Goal: Task Accomplishment & Management: Manage account settings

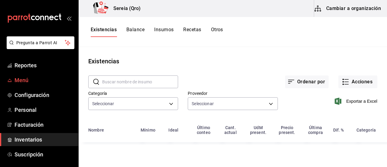
type input "253a8556-768b-48f4-97ad-f56f9d2085cf,5b3614d9-99e8-457f-a441-92e5bbe07c76,2bd65…"
type input "9e3a1949-3550-46c0-8cd1-5d6a002bc385,b835f586-e284-4225-b089-52bce79289f9,0e4a7…"
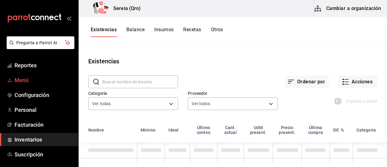
click at [25, 79] on span "Menú" at bounding box center [44, 80] width 59 height 8
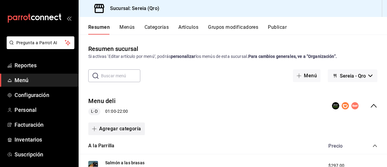
click at [111, 130] on button "Agregar categoría" at bounding box center [116, 128] width 57 height 13
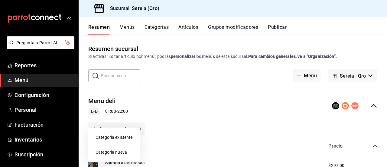
click at [107, 152] on li "Categoría nueva" at bounding box center [114, 152] width 52 height 15
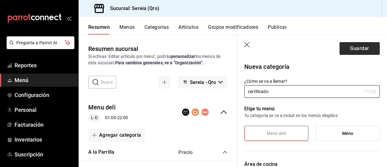
type input "certificado"
click at [355, 52] on button "Guardar" at bounding box center [360, 48] width 40 height 13
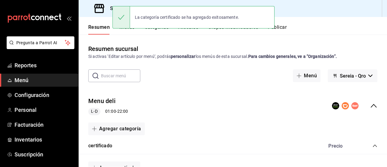
scroll to position [30, 0]
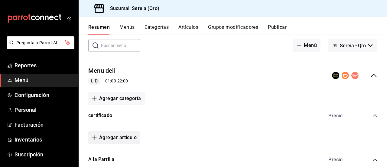
click at [95, 136] on icon "button" at bounding box center [94, 137] width 5 height 5
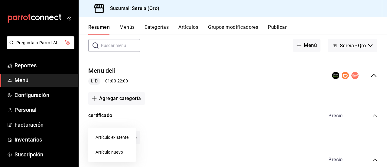
click at [366, 123] on div at bounding box center [193, 83] width 387 height 167
click at [373, 115] on icon "collapse-category-row" at bounding box center [375, 115] width 5 height 5
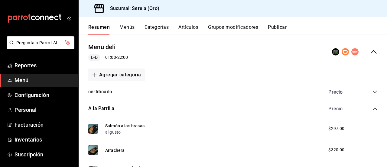
scroll to position [0, 0]
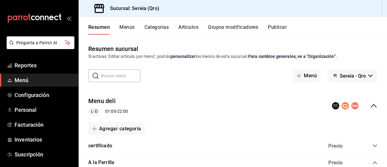
click at [370, 108] on icon "collapse-menu-row" at bounding box center [373, 105] width 7 height 7
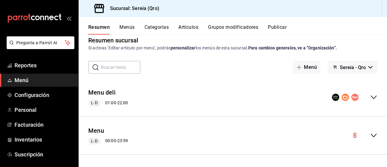
scroll to position [8, 0]
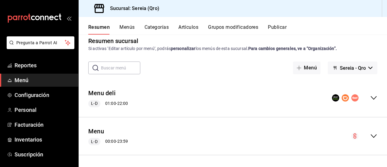
click at [367, 139] on div "Menu L-D 00:00 - 23:59" at bounding box center [233, 136] width 308 height 28
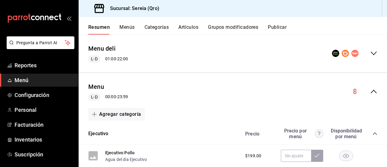
scroll to position [60, 0]
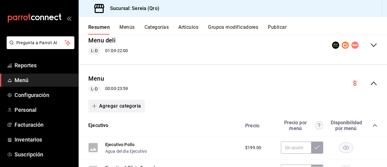
click at [96, 106] on icon "button" at bounding box center [94, 106] width 5 height 0
click at [113, 136] on li "Categoría nueva" at bounding box center [114, 136] width 52 height 15
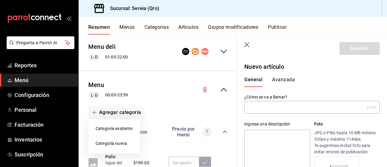
click at [250, 107] on div at bounding box center [193, 83] width 387 height 167
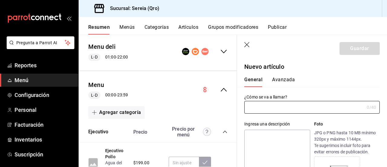
click at [250, 107] on input "text" at bounding box center [304, 107] width 120 height 12
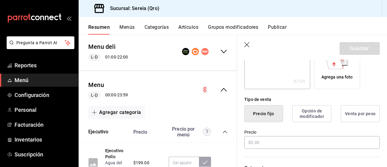
scroll to position [121, 0]
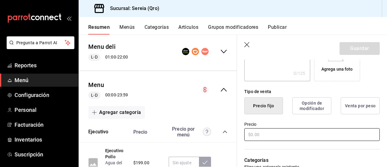
type input "certificado"
click at [252, 136] on input "text" at bounding box center [311, 134] width 135 height 13
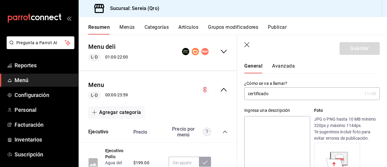
scroll to position [0, 0]
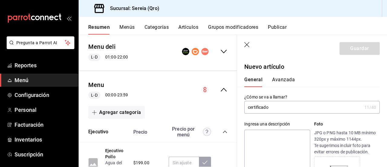
click at [244, 42] on icon "button" at bounding box center [247, 45] width 6 height 6
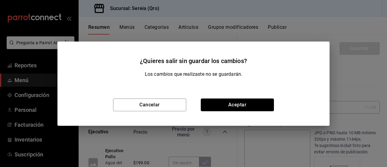
drag, startPoint x: 230, startPoint y: 106, endPoint x: 126, endPoint y: 114, distance: 104.3
click at [230, 107] on button "Aceptar" at bounding box center [237, 104] width 73 height 13
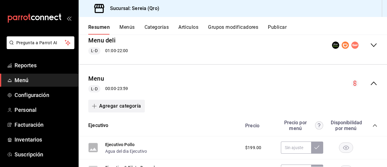
click at [97, 105] on span "button" at bounding box center [95, 105] width 7 height 5
click at [108, 136] on li "Categoría nueva" at bounding box center [114, 136] width 52 height 15
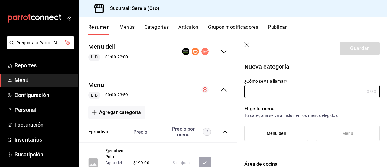
type input "5b22f24f-e794-4df1-b85e-45cb5c47c32f"
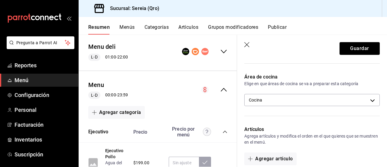
scroll to position [121, 0]
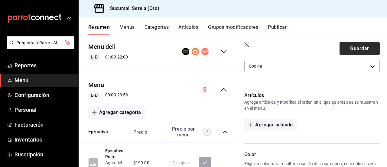
type input "certificado"
click at [348, 51] on button "Guardar" at bounding box center [360, 48] width 40 height 13
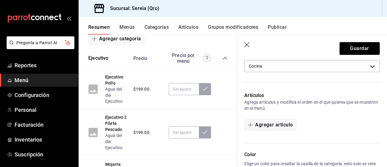
scroll to position [151, 0]
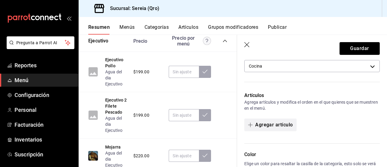
click at [268, 125] on button "Agregar artículo" at bounding box center [270, 124] width 52 height 13
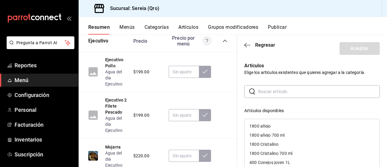
drag, startPoint x: 261, startPoint y: 91, endPoint x: 264, endPoint y: 96, distance: 5.6
click at [261, 91] on input "text" at bounding box center [319, 91] width 122 height 12
click at [244, 44] on icon "button" at bounding box center [247, 44] width 6 height 5
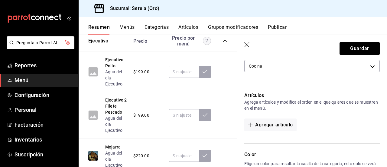
click at [246, 42] on icon "button" at bounding box center [247, 45] width 6 height 6
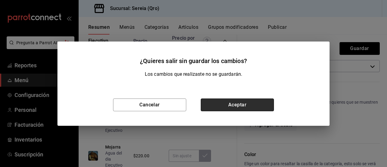
click at [236, 107] on button "Aceptar" at bounding box center [237, 104] width 73 height 13
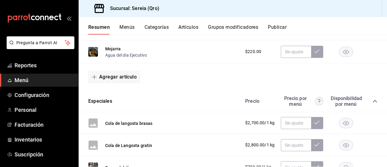
scroll to position [212, 0]
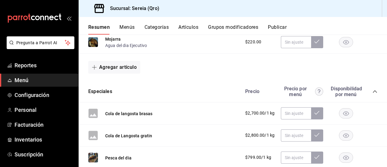
click at [373, 93] on icon "collapse-category-row" at bounding box center [375, 91] width 5 height 5
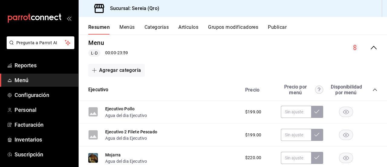
scroll to position [95, 0]
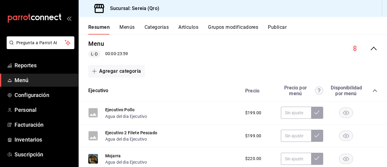
click at [373, 90] on icon "collapse-category-row" at bounding box center [375, 90] width 5 height 5
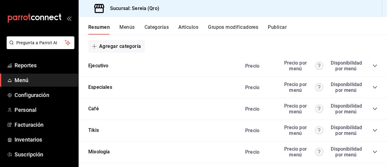
scroll to position [60, 0]
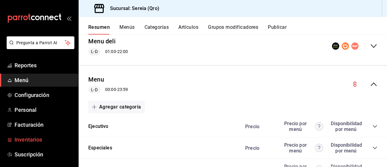
click at [24, 138] on span "Inventarios" at bounding box center [44, 139] width 59 height 8
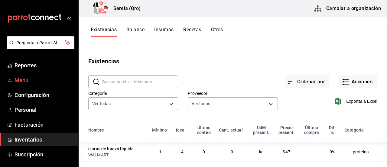
click at [33, 80] on span "Menú" at bounding box center [44, 80] width 59 height 8
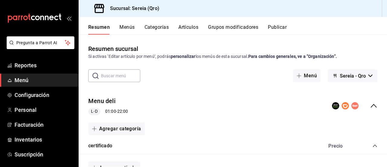
click at [370, 107] on icon "collapse-menu-row" at bounding box center [373, 105] width 7 height 7
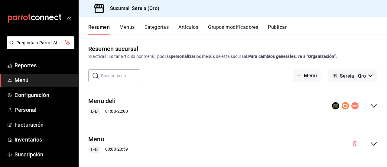
scroll to position [8, 0]
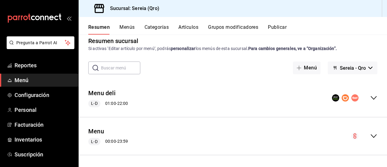
click at [370, 135] on icon "collapse-menu-row" at bounding box center [373, 135] width 7 height 7
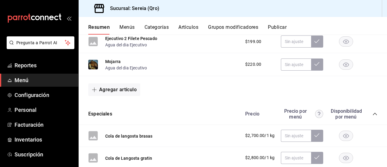
scroll to position [99, 0]
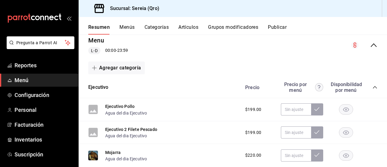
click at [365, 86] on div "Precio Precio por menú Disponibilidad por menú" at bounding box center [308, 86] width 138 height 11
click at [373, 85] on icon "collapse-category-row" at bounding box center [375, 87] width 5 height 5
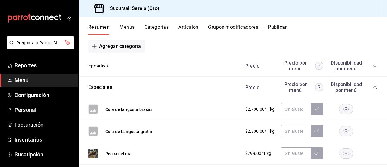
scroll to position [129, 0]
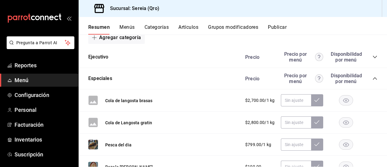
click at [373, 80] on icon "collapse-category-row" at bounding box center [375, 78] width 5 height 5
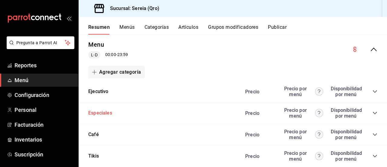
scroll to position [60, 0]
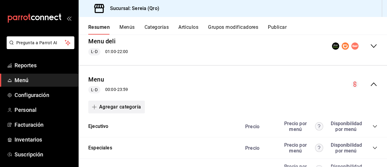
click at [108, 105] on button "Agregar categoría" at bounding box center [116, 106] width 57 height 13
click at [129, 138] on li "Categoría nueva" at bounding box center [114, 137] width 52 height 15
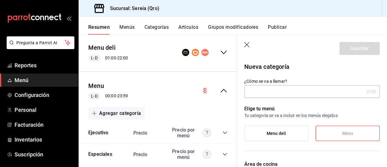
click at [272, 92] on input "¿Cómo se va a llamar?" at bounding box center [304, 91] width 120 height 12
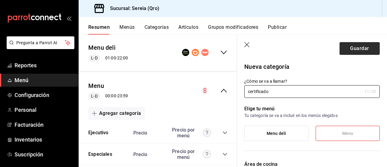
type input "certificado"
click at [376, 46] on header "Guardar" at bounding box center [312, 47] width 150 height 25
click at [365, 49] on button "Guardar" at bounding box center [360, 48] width 40 height 13
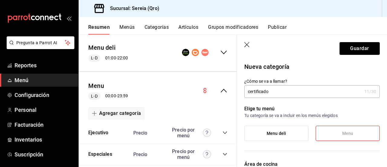
click at [247, 47] on icon "button" at bounding box center [247, 45] width 6 height 6
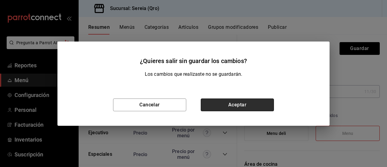
click at [234, 102] on button "Aceptar" at bounding box center [237, 104] width 73 height 13
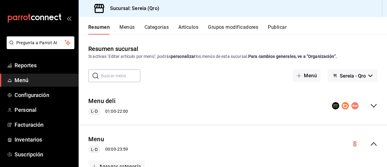
click at [370, 144] on icon "collapse-menu-row" at bounding box center [373, 143] width 7 height 7
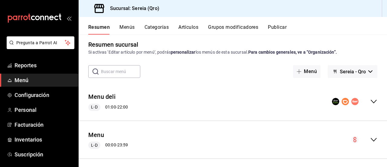
scroll to position [8, 0]
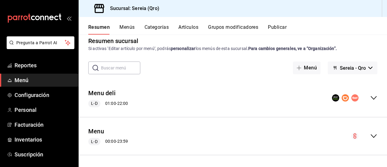
click at [364, 134] on div "collapse-menu-row" at bounding box center [364, 135] width 26 height 7
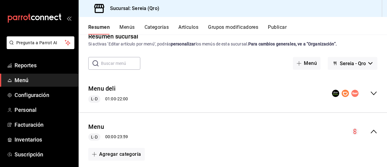
scroll to position [0, 0]
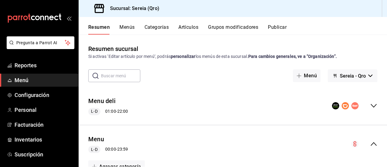
click at [130, 28] on button "Menús" at bounding box center [126, 29] width 15 height 10
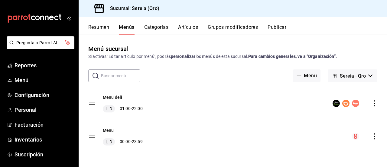
click at [104, 24] on button "Resumen" at bounding box center [98, 29] width 21 height 10
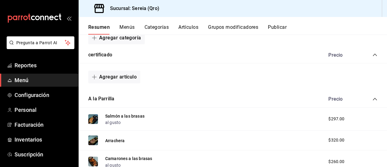
scroll to position [121, 0]
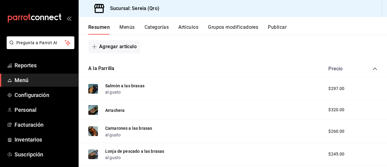
click at [373, 69] on icon "collapse-category-row" at bounding box center [375, 68] width 5 height 5
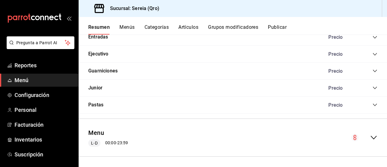
scroll to position [187, 0]
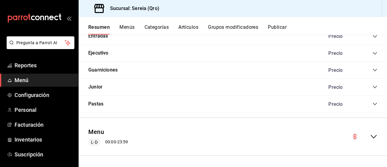
click at [370, 138] on icon "collapse-menu-row" at bounding box center [373, 136] width 7 height 7
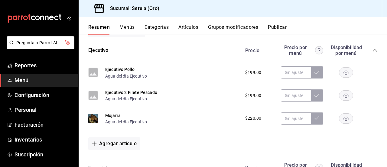
scroll to position [248, 0]
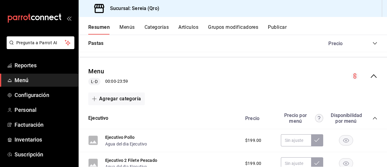
click at [370, 74] on icon "collapse-menu-row" at bounding box center [373, 75] width 7 height 7
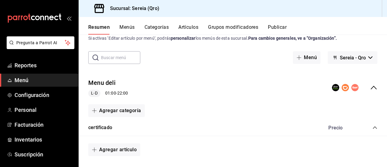
scroll to position [6, 0]
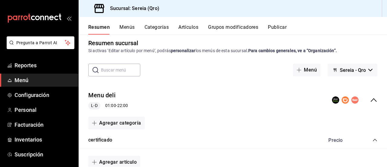
click at [373, 141] on icon "collapse-category-row" at bounding box center [375, 139] width 5 height 5
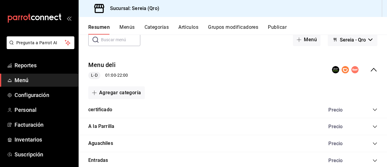
click at [370, 66] on icon "collapse-menu-row" at bounding box center [373, 69] width 7 height 7
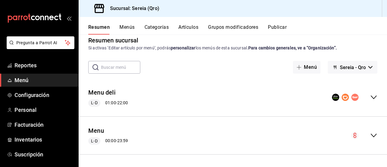
scroll to position [8, 0]
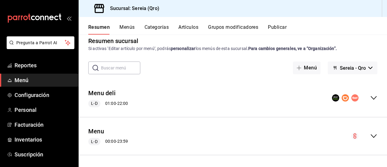
drag, startPoint x: 371, startPoint y: 135, endPoint x: 367, endPoint y: 134, distance: 4.3
click at [370, 135] on icon "collapse-menu-row" at bounding box center [373, 135] width 7 height 7
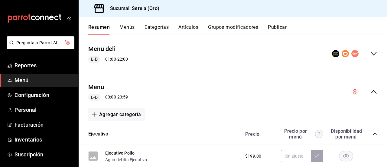
scroll to position [52, 0]
click at [134, 113] on button "Agregar categoría" at bounding box center [116, 114] width 57 height 13
click at [122, 145] on li "Categoría nueva" at bounding box center [114, 145] width 52 height 15
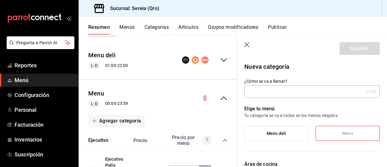
click at [268, 90] on input "¿Cómo se va a llamar?" at bounding box center [304, 91] width 120 height 12
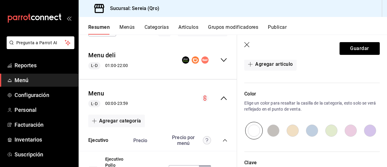
scroll to position [121, 0]
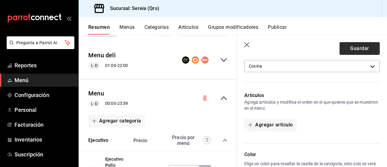
type input "certificado2"
click at [353, 47] on button "Guardar" at bounding box center [360, 48] width 40 height 13
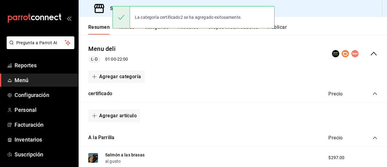
scroll to position [22, 0]
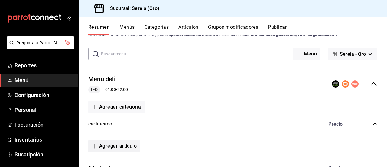
click at [120, 147] on button "Agregar artículo" at bounding box center [114, 145] width 52 height 13
click at [370, 83] on div at bounding box center [193, 83] width 387 height 167
click at [371, 83] on icon "collapse-menu-row" at bounding box center [374, 84] width 6 height 4
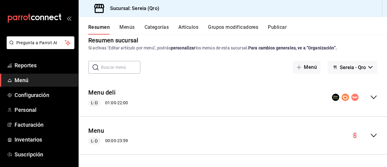
scroll to position [8, 0]
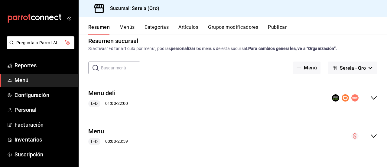
click at [370, 133] on icon "collapse-menu-row" at bounding box center [373, 135] width 7 height 7
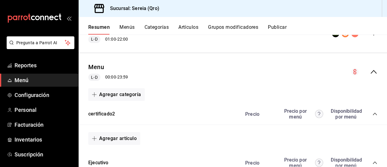
scroll to position [82, 0]
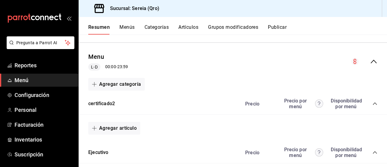
click at [98, 125] on button "Agregar artículo" at bounding box center [114, 128] width 52 height 13
click at [118, 152] on li "Artículo nuevo" at bounding box center [111, 152] width 47 height 15
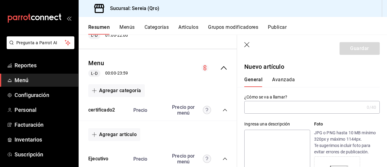
click at [261, 109] on input "text" at bounding box center [304, 107] width 120 height 12
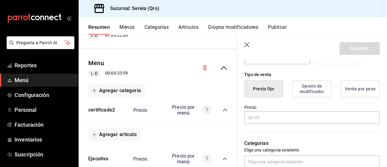
scroll to position [151, 0]
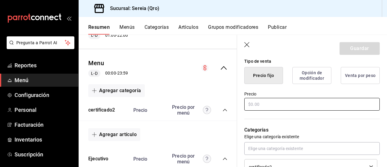
type input "certificado 2000"
click at [252, 105] on input "text" at bounding box center [311, 104] width 135 height 13
type input "$2000.00"
click at [344, 47] on button "Guardar" at bounding box center [360, 48] width 40 height 13
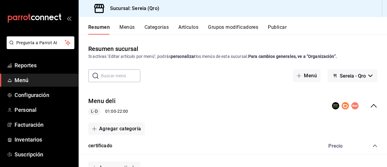
click at [163, 29] on button "Categorías" at bounding box center [157, 29] width 24 height 10
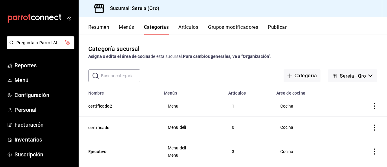
click at [374, 127] on icon "actions" at bounding box center [374, 127] width 1 height 6
click at [351, 150] on span "Eliminar" at bounding box center [351, 150] width 15 height 5
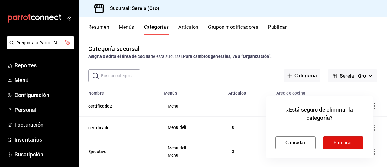
drag, startPoint x: 342, startPoint y: 143, endPoint x: 348, endPoint y: 144, distance: 5.6
click at [344, 144] on button "Eliminar" at bounding box center [343, 142] width 40 height 13
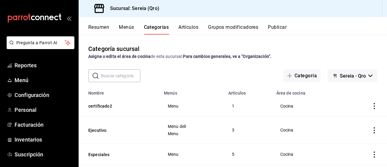
click at [96, 28] on button "Resumen" at bounding box center [98, 29] width 21 height 10
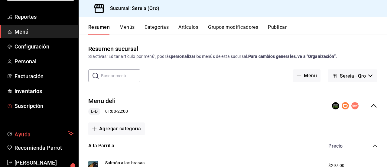
scroll to position [30, 0]
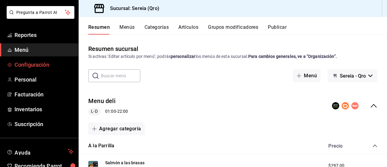
click at [44, 60] on span "Configuración" at bounding box center [44, 64] width 59 height 8
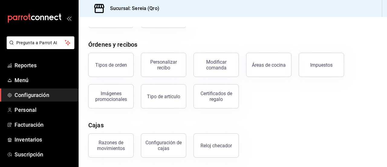
scroll to position [121, 0]
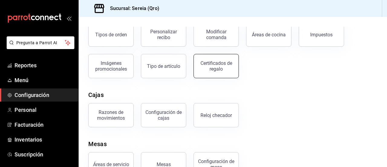
click at [211, 68] on div "Certificados de regalo" at bounding box center [216, 65] width 38 height 11
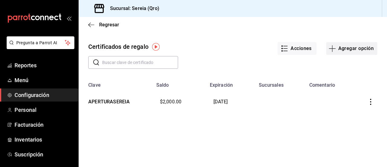
click at [339, 48] on button "Agregar opción" at bounding box center [351, 48] width 51 height 13
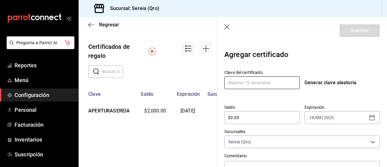
click at [256, 81] on input "text" at bounding box center [261, 82] width 75 height 13
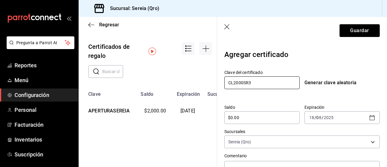
type input "CL2000SR3"
click at [236, 115] on input "$0.00" at bounding box center [261, 117] width 75 height 7
click at [233, 116] on input "$0.00" at bounding box center [261, 117] width 75 height 7
type input "$0.00"
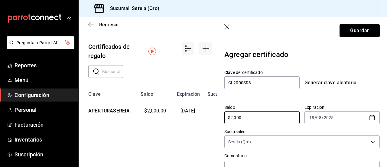
type input "$2,000"
click at [369, 119] on icon "button" at bounding box center [372, 117] width 7 height 7
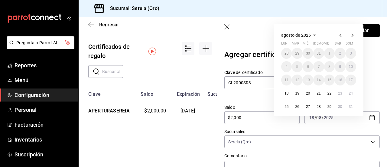
click at [349, 33] on icon "button" at bounding box center [352, 34] width 7 height 7
drag, startPoint x: 349, startPoint y: 35, endPoint x: 310, endPoint y: 34, distance: 38.7
click at [313, 34] on icon "button" at bounding box center [314, 35] width 3 height 2
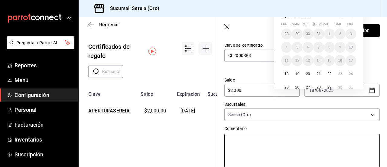
scroll to position [30, 0]
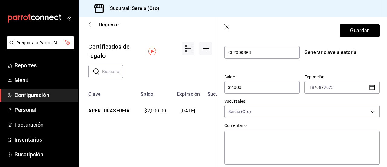
click at [350, 69] on div "Clave del certificado CL2000SR3 Generar clave aleatoria Saldo $2,000 ​ Expiraci…" at bounding box center [301, 100] width 155 height 132
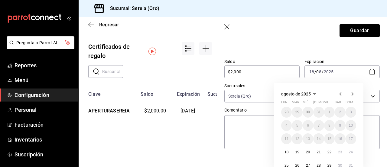
scroll to position [54, 0]
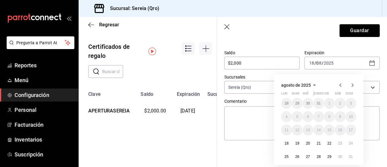
click at [356, 85] on div "[DATE] lun mar mié jue vie sáb dom 28 29 30 31 1 2 3 4 5 6 7 8 9 10 11 12 13 14…" at bounding box center [319, 119] width 90 height 90
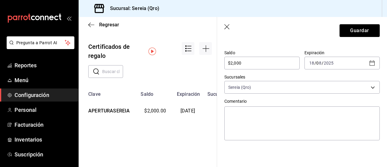
click at [307, 38] on header "Guardar" at bounding box center [302, 30] width 170 height 27
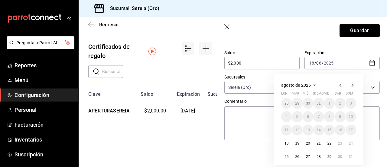
drag, startPoint x: 319, startPoint y: 78, endPoint x: 346, endPoint y: 84, distance: 28.2
click at [303, 36] on header "Guardar" at bounding box center [302, 30] width 170 height 27
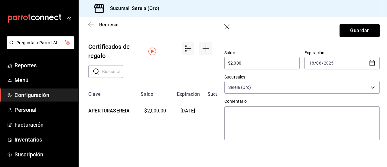
drag, startPoint x: 307, startPoint y: 64, endPoint x: 367, endPoint y: 63, distance: 59.3
click at [369, 63] on icon "button" at bounding box center [372, 62] width 7 height 7
click at [282, 118] on textarea at bounding box center [301, 123] width 155 height 34
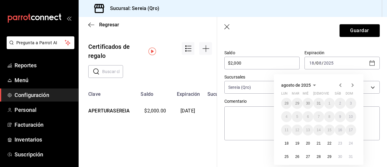
drag, startPoint x: 347, startPoint y: 62, endPoint x: 348, endPoint y: 88, distance: 25.7
click at [349, 86] on icon "button" at bounding box center [352, 84] width 7 height 7
click at [352, 86] on icon "button" at bounding box center [353, 85] width 2 height 4
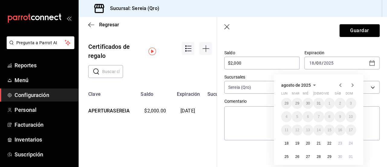
click at [352, 86] on icon "button" at bounding box center [353, 85] width 2 height 4
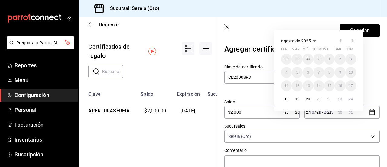
scroll to position [0, 0]
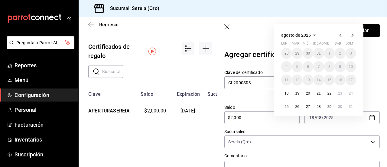
click at [260, 93] on div "Clave del certificado CL2000SR3 Generar clave aleatoria Saldo $2,000 ​ Expiraci…" at bounding box center [301, 131] width 155 height 132
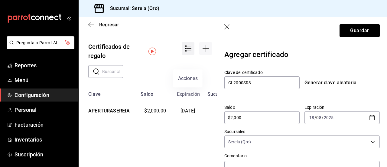
click at [188, 48] on icon "Acciones" at bounding box center [189, 48] width 4 height 0
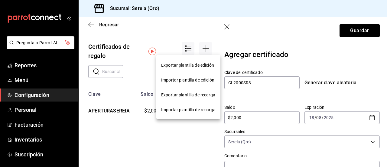
click at [178, 29] on div at bounding box center [193, 83] width 387 height 167
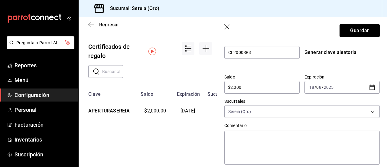
scroll to position [54, 0]
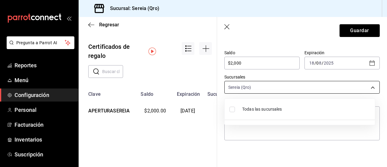
click at [325, 85] on body "Pregunta a Parrot AI Reportes Menú Configuración Personal Facturación Inventari…" at bounding box center [193, 83] width 387 height 167
click at [277, 109] on span "Todas las sucursales" at bounding box center [306, 109] width 128 height 6
checkbox input "true"
click at [279, 105] on li "Todas las sucursales" at bounding box center [300, 109] width 150 height 16
type input "[object Object]"
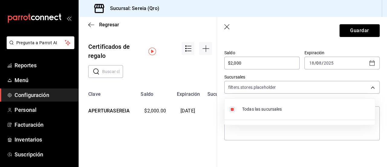
checkbox input "false"
click at [273, 87] on div at bounding box center [193, 83] width 387 height 167
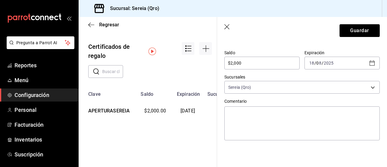
click at [338, 60] on div "[DATE] 18 / 0 8 / 2025" at bounding box center [342, 63] width 75 height 13
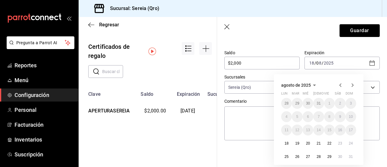
click at [299, 36] on header "Guardar" at bounding box center [302, 30] width 170 height 27
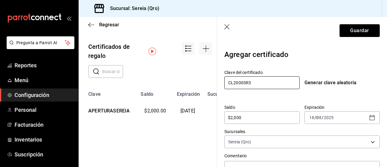
scroll to position [30, 0]
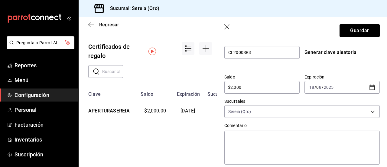
click at [317, 86] on input "8" at bounding box center [319, 87] width 5 height 5
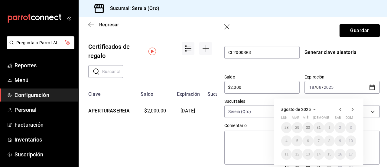
scroll to position [54, 0]
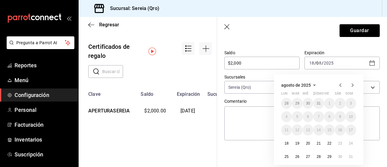
drag, startPoint x: 349, startPoint y: 86, endPoint x: 347, endPoint y: 84, distance: 3.4
click at [352, 85] on icon "button" at bounding box center [353, 85] width 2 height 4
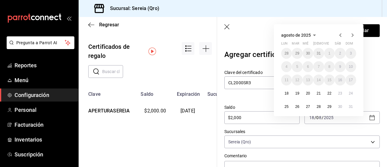
click at [228, 28] on icon "button" at bounding box center [226, 26] width 5 height 5
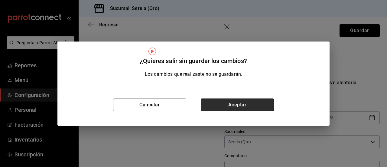
click at [221, 107] on button "Aceptar" at bounding box center [237, 104] width 73 height 13
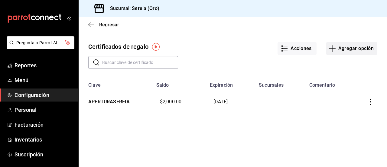
click at [340, 49] on button "Agregar opción" at bounding box center [351, 48] width 51 height 13
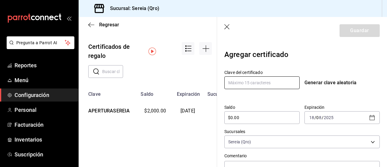
click at [249, 83] on input "text" at bounding box center [261, 82] width 75 height 13
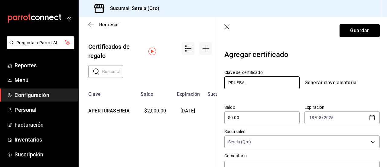
type input "PRUEBA"
click at [234, 119] on input "$0.00" at bounding box center [261, 117] width 75 height 7
click at [233, 119] on input "$0.00" at bounding box center [261, 117] width 75 height 7
type input "$0.00"
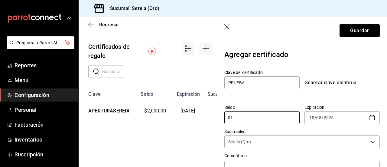
type input "$1"
click at [369, 117] on icon "button" at bounding box center [372, 117] width 7 height 7
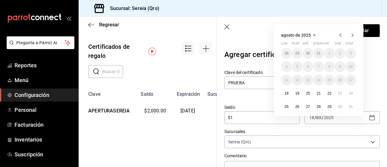
click at [349, 35] on icon "button" at bounding box center [352, 34] width 7 height 7
click at [352, 34] on icon "button" at bounding box center [353, 35] width 2 height 4
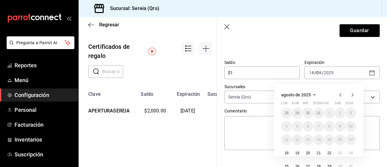
scroll to position [54, 0]
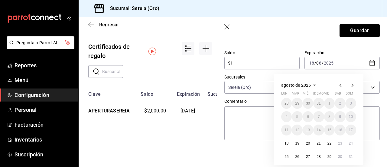
click at [352, 86] on icon "button" at bounding box center [353, 85] width 2 height 4
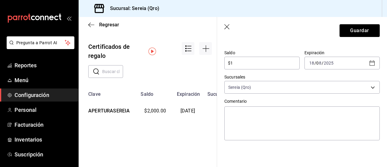
click at [227, 25] on icon "button" at bounding box center [227, 27] width 6 height 6
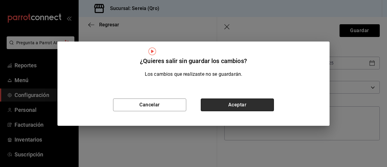
click at [235, 105] on button "Aceptar" at bounding box center [237, 104] width 73 height 13
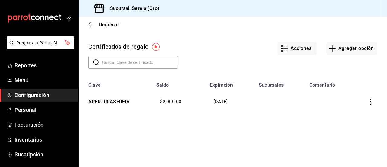
click at [36, 92] on span "Configuración" at bounding box center [44, 95] width 59 height 8
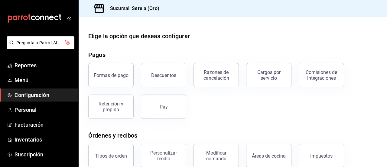
click at [26, 91] on span "Configuración" at bounding box center [44, 95] width 59 height 8
click at [26, 93] on span "Configuración" at bounding box center [44, 95] width 59 height 8
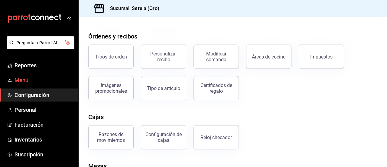
scroll to position [91, 0]
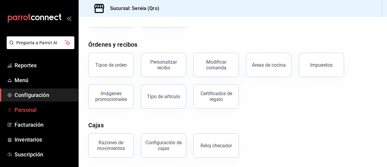
click at [28, 107] on span "Personal" at bounding box center [44, 110] width 59 height 8
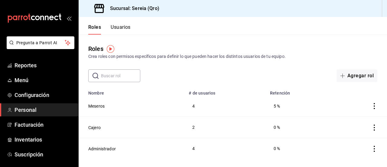
click at [375, 148] on icon "actions" at bounding box center [374, 148] width 6 height 6
click at [304, 24] on div at bounding box center [193, 83] width 387 height 167
drag, startPoint x: 124, startPoint y: 27, endPoint x: 125, endPoint y: 30, distance: 3.2
click at [125, 27] on button "Usuarios" at bounding box center [121, 29] width 20 height 10
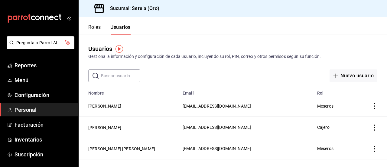
click at [93, 24] on button "Roles" at bounding box center [94, 29] width 12 height 10
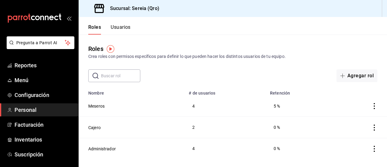
click at [105, 146] on button "Administrador" at bounding box center [102, 148] width 28 height 6
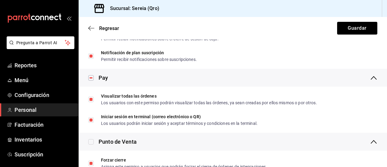
scroll to position [665, 0]
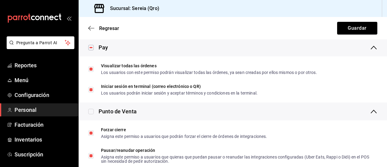
click at [89, 111] on input "checkbox" at bounding box center [90, 111] width 5 height 5
checkbox input "true"
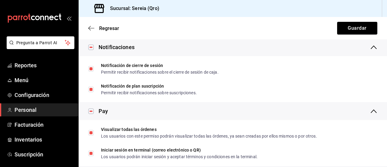
scroll to position [628, 0]
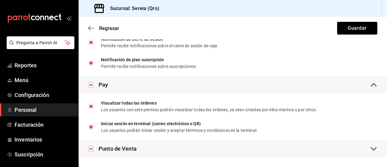
click at [90, 148] on input "checkbox" at bounding box center [90, 148] width 5 height 5
checkbox input "false"
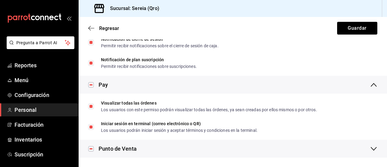
checkbox input "false"
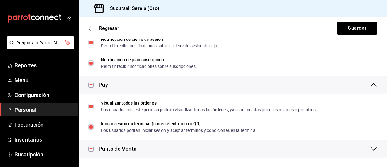
checkbox input "false"
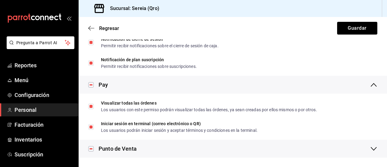
checkbox input "false"
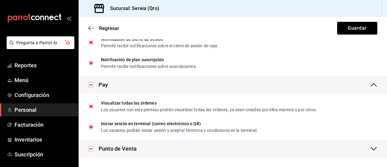
checkbox input "false"
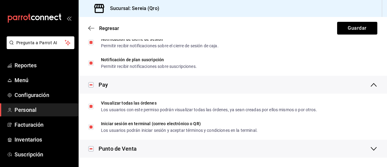
checkbox input "false"
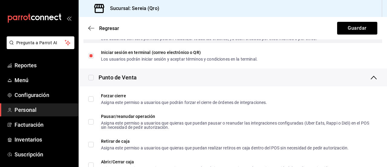
scroll to position [719, 0]
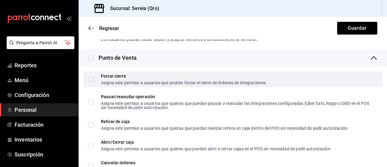
click at [92, 79] on input "Forzar cierre Asigna este permiso a usuarios que podrán forzar el cierre de órd…" at bounding box center [90, 79] width 5 height 5
checkbox input "true"
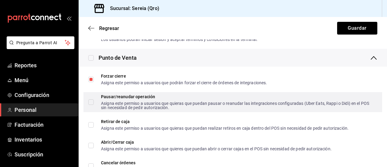
click at [88, 103] on input "Pausar/reanudar operación Asigna este permiso a usuarios que quieras que puedan…" at bounding box center [90, 101] width 5 height 5
checkbox input "true"
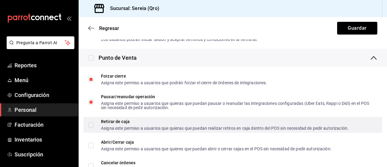
click at [91, 122] on input "Retirar de caja Asigna este permiso a usuarios que quieras que puedan realizar …" at bounding box center [90, 124] width 5 height 5
checkbox input "true"
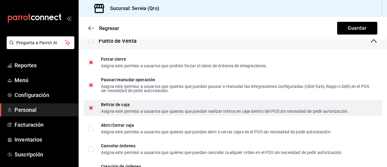
scroll to position [749, 0]
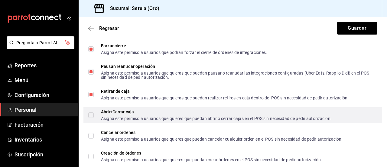
click at [93, 113] on input "Abrir/Cerrar caja Asigna este permiso a usuarios que quieres que puedan abrir o…" at bounding box center [90, 114] width 5 height 5
checkbox input "true"
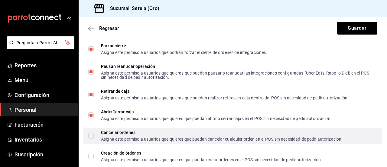
click at [91, 133] on input "Cancelar órdenes Asigna este permiso a usuarios que quieres que puedan cancelar…" at bounding box center [90, 135] width 5 height 5
checkbox input "true"
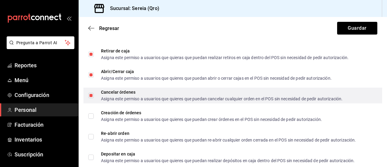
scroll to position [810, 0]
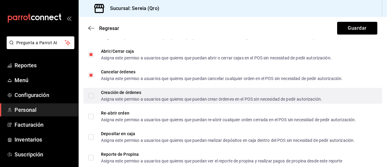
click at [90, 93] on input "Creación de órdenes Asigna este permiso a usuarios que quieres que puedan crear…" at bounding box center [90, 95] width 5 height 5
checkbox input "true"
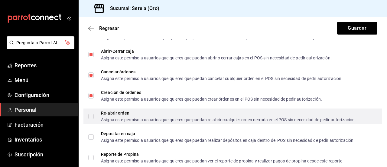
click at [90, 116] on input "Re-abrir orden Asigna este permiso a usuarios que quieres que puedan re-abrir c…" at bounding box center [90, 115] width 5 height 5
checkbox input "true"
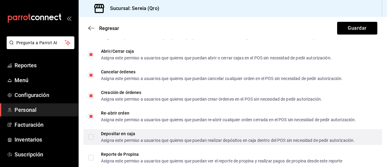
click at [94, 136] on span "Depositar en caja Asigna este permiso a usuarios que quieres que puedan realiza…" at bounding box center [224, 136] width 261 height 11
click at [94, 136] on input "Depositar en caja Asigna este permiso a usuarios que quieres que puedan realiza…" at bounding box center [90, 136] width 5 height 5
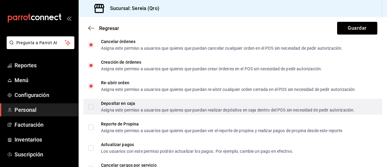
click at [93, 105] on input "Depositar en caja Asigna este permiso a usuarios que quieres que puedan realiza…" at bounding box center [90, 106] width 5 height 5
checkbox input "true"
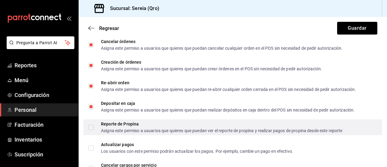
click at [91, 125] on input "Reporte de Propina Asigna este permiso a usuarios que quieres que puedan ver el…" at bounding box center [90, 126] width 5 height 5
checkbox input "true"
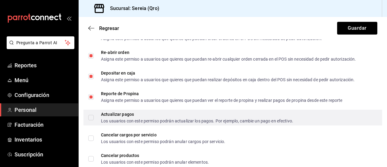
scroll to position [900, 0]
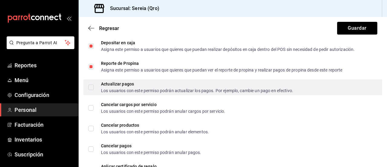
click at [91, 87] on input "Actualizar pagos Los usuarios con este permiso podrán actualizar los pagos. Por…" at bounding box center [90, 86] width 5 height 5
checkbox input "true"
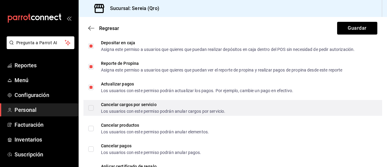
click at [91, 106] on input "Cancelar cargos por servicio Los usuarios con este permiso podrán anular cargos…" at bounding box center [90, 107] width 5 height 5
checkbox input "true"
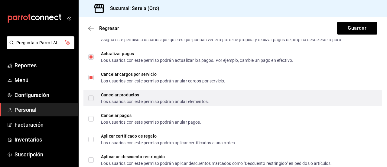
click at [93, 95] on input "Cancelar productos Los usuarios con este permiso podrán anular elementos." at bounding box center [90, 97] width 5 height 5
checkbox input "true"
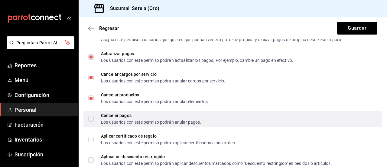
click at [90, 115] on label "Cancelar pagos Los usuarios con este permiso podrán anular pagos." at bounding box center [144, 118] width 113 height 11
click at [90, 116] on input "Cancelar pagos Los usuarios con este permiso podrán anular pagos." at bounding box center [90, 118] width 5 height 5
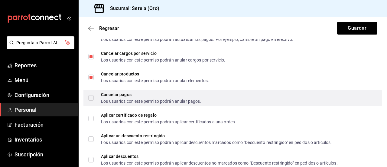
scroll to position [961, 0]
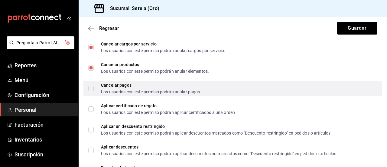
click at [92, 86] on input "Cancelar pagos Los usuarios con este permiso podrán anular pagos." at bounding box center [90, 88] width 5 height 5
checkbox input "true"
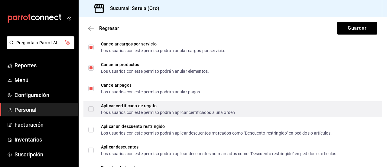
click at [91, 109] on input "Aplicar certificado de regalo Los usuarios con este permiso podrán aplicar cert…" at bounding box center [90, 108] width 5 height 5
checkbox input "true"
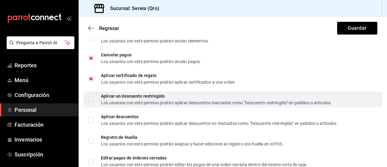
click at [91, 97] on input "Aplicar un descuento restringido Los usuarios con este permiso podrán aplicar d…" at bounding box center [90, 98] width 5 height 5
checkbox input "true"
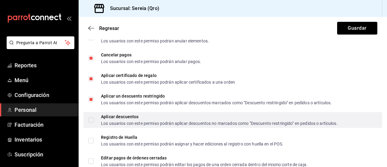
click at [94, 119] on span "Aplicar descuentos Los usuarios con este permiso podrán aplicar descuentos no m…" at bounding box center [216, 119] width 244 height 11
click at [94, 119] on input "Aplicar descuentos Los usuarios con este permiso podrán aplicar descuentos no m…" at bounding box center [90, 119] width 5 height 5
click at [90, 119] on input "Aplicar descuentos Los usuarios con este permiso podrán aplicar descuentos no m…" at bounding box center [90, 119] width 5 height 5
checkbox input "true"
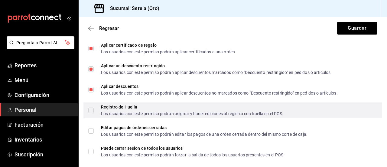
click at [93, 110] on input "Registro de Huella Los usuarios con este permiso podrán asignar y hacer edicion…" at bounding box center [90, 109] width 5 height 5
checkbox input "true"
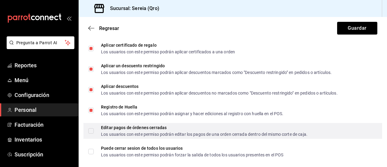
scroll to position [1052, 0]
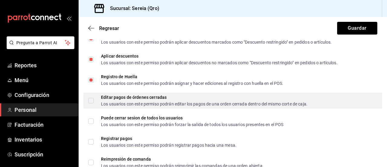
click at [91, 100] on input "Editar pagos de órdenes cerradas Los usuarios con este permiso podrán editar lo…" at bounding box center [90, 100] width 5 height 5
checkbox input "true"
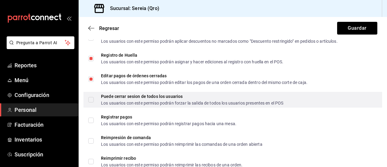
scroll to position [1082, 0]
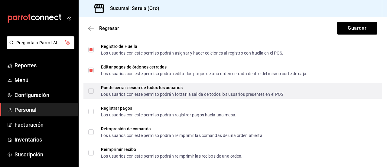
click at [89, 89] on input "Puede cerrar sesion de todos los usuarios Los usuarios con este permiso podrán …" at bounding box center [90, 90] width 5 height 5
checkbox input "true"
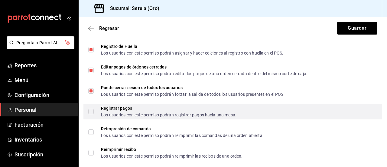
click at [94, 112] on span "Registrar pagos Los usuarios con este permiso podrán registrar pagos hacia una …" at bounding box center [165, 111] width 143 height 11
click at [94, 112] on input "Registrar pagos Los usuarios con este permiso podrán registrar pagos hacia una …" at bounding box center [90, 111] width 5 height 5
click at [90, 110] on input "Registrar pagos Los usuarios con este permiso podrán registrar pagos hacia una …" at bounding box center [90, 111] width 5 height 5
checkbox input "true"
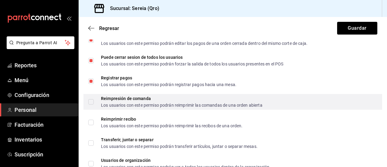
click at [90, 100] on input "Reimpresión de comanda Los usuarios con este permiso podrán reimprimir las coma…" at bounding box center [90, 101] width 5 height 5
checkbox input "true"
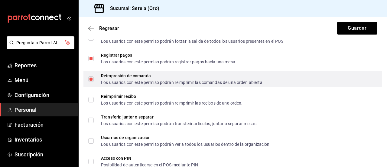
scroll to position [1142, 0]
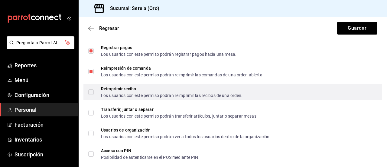
click at [92, 93] on input "Reimprimir recibo Los usuarios con este permiso podrán reimprimir las recibos d…" at bounding box center [90, 91] width 5 height 5
checkbox input "true"
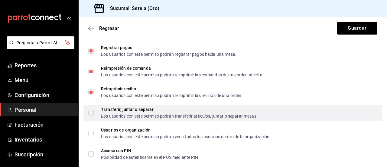
click at [90, 112] on input "Transferir, juntar o separar Los usuarios con este permiso podrán transferir ar…" at bounding box center [90, 112] width 5 height 5
checkbox input "true"
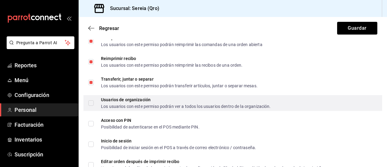
click at [90, 108] on div "Usuarios de organización Los usuarios con este permiso podrán ver a todos los u…" at bounding box center [232, 103] width 299 height 16
checkbox input "true"
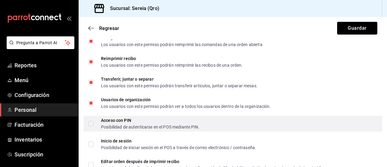
scroll to position [1193, 0]
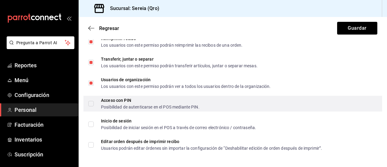
click at [91, 106] on input "Acceso con PIN Posibilidad de autenticarse en el POS mediante PIN." at bounding box center [90, 103] width 5 height 5
checkbox input "true"
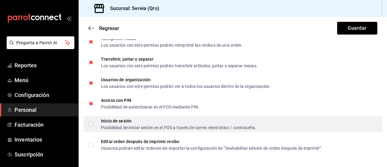
click at [90, 122] on input "Inicio de sesión Posibilidad de iniciar sesión en el POS a través de correo ele…" at bounding box center [90, 123] width 5 height 5
checkbox input "true"
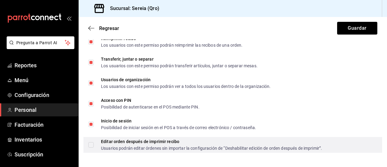
click at [91, 142] on input "Editar orden después de imprimir recibo Usuarios podrán editar órdenes sin impo…" at bounding box center [90, 144] width 5 height 5
checkbox input "true"
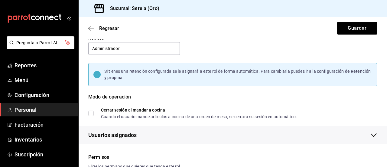
scroll to position [0, 0]
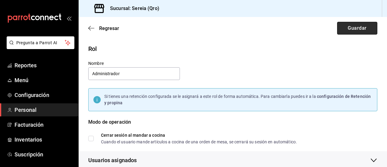
click at [352, 29] on button "Guardar" at bounding box center [357, 28] width 40 height 13
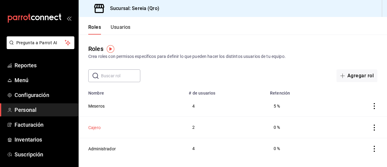
click at [90, 124] on button "Cajero" at bounding box center [94, 127] width 12 height 6
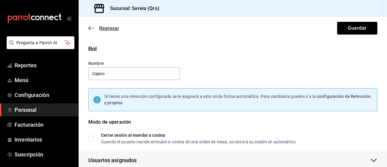
click at [89, 29] on icon "button" at bounding box center [89, 28] width 2 height 5
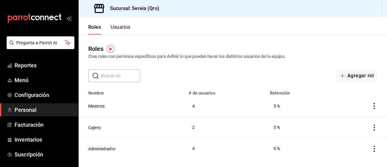
click at [122, 29] on button "Usuarios" at bounding box center [121, 29] width 20 height 10
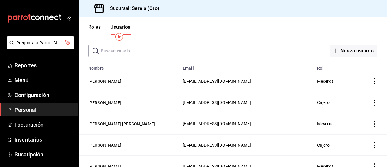
scroll to position [30, 0]
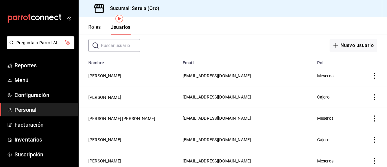
click at [371, 74] on icon "actions" at bounding box center [374, 76] width 6 height 6
click at [355, 83] on span "Eliminar" at bounding box center [347, 84] width 15 height 5
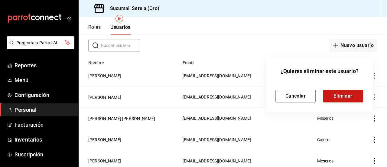
click at [348, 97] on button "Eliminar" at bounding box center [343, 96] width 40 height 13
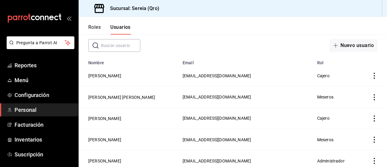
scroll to position [60, 0]
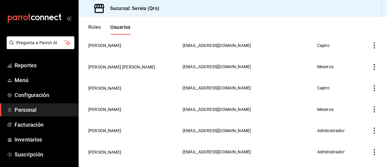
click at [371, 109] on icon "actions" at bounding box center [374, 109] width 6 height 6
click at [353, 116] on span "Eliminar" at bounding box center [347, 117] width 15 height 5
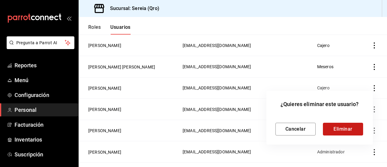
click at [345, 130] on button "Eliminar" at bounding box center [343, 128] width 40 height 13
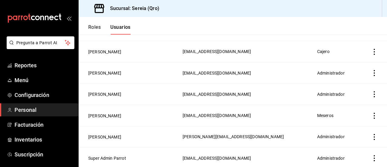
scroll to position [0, 0]
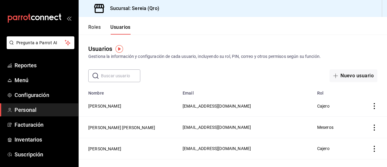
click at [93, 23] on div "Roles Usuarios" at bounding box center [105, 26] width 52 height 18
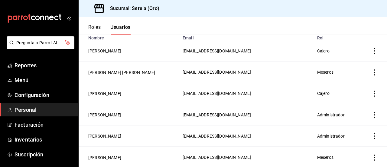
scroll to position [60, 0]
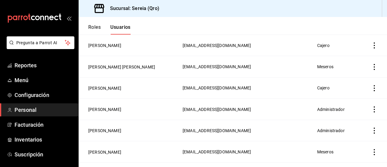
drag, startPoint x: 103, startPoint y: 89, endPoint x: 194, endPoint y: 87, distance: 91.0
click at [113, 87] on button "Estefania López" at bounding box center [104, 88] width 33 height 6
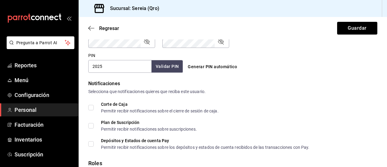
scroll to position [151, 0]
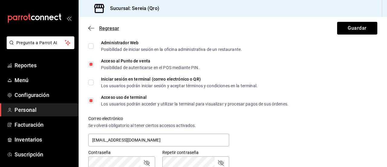
click at [91, 29] on icon "button" at bounding box center [91, 27] width 6 height 5
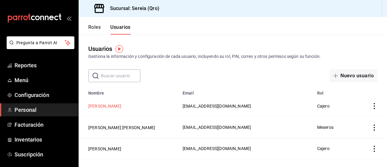
click at [119, 106] on button "Estefania Lopez Calvillo" at bounding box center [104, 106] width 33 height 6
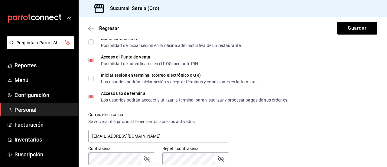
scroll to position [151, 0]
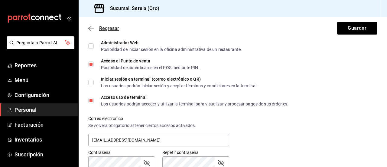
click at [90, 28] on icon "button" at bounding box center [91, 27] width 6 height 5
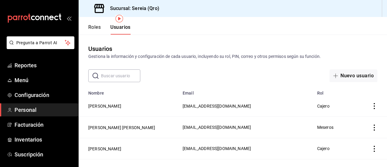
scroll to position [30, 0]
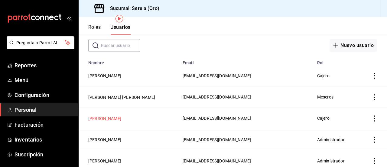
click at [106, 118] on button "Estefania López" at bounding box center [104, 118] width 33 height 6
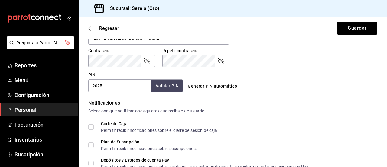
scroll to position [181, 0]
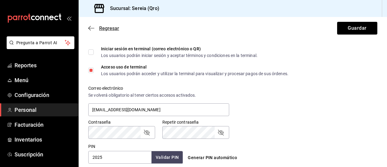
click at [99, 26] on span "Regresar" at bounding box center [109, 28] width 20 height 6
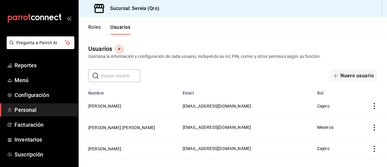
click at [96, 26] on button "Roles" at bounding box center [94, 29] width 12 height 10
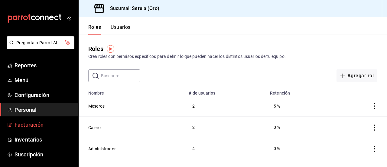
click at [33, 127] on span "Facturación" at bounding box center [44, 124] width 59 height 8
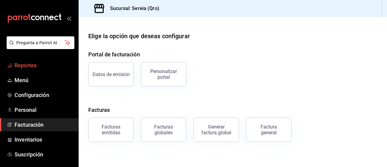
click at [21, 64] on span "Reportes" at bounding box center [44, 65] width 59 height 8
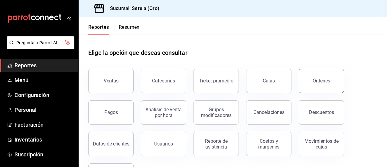
click at [325, 79] on div "Órdenes" at bounding box center [322, 81] width 18 height 6
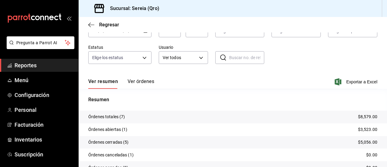
scroll to position [10, 0]
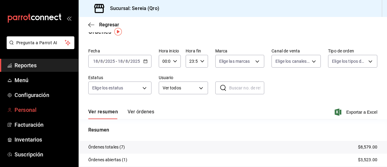
click at [39, 107] on span "Personal" at bounding box center [44, 110] width 59 height 8
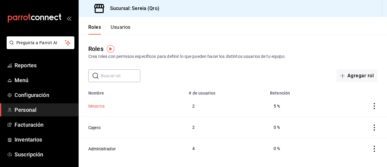
click at [96, 104] on button "Meseros" at bounding box center [96, 106] width 16 height 6
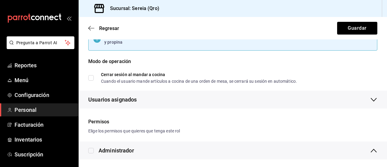
scroll to position [151, 0]
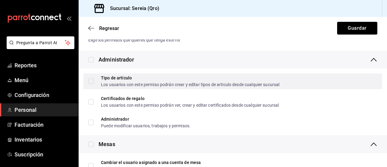
click at [100, 78] on span "Tipo de artículo Los usuarios con este permiso podrán crear y editar tipos de a…" at bounding box center [187, 81] width 186 height 11
click at [94, 78] on input "Tipo de artículo Los usuarios con este permiso podrán crear y editar tipos de a…" at bounding box center [90, 80] width 5 height 5
click at [89, 81] on input "Tipo de artículo Los usuarios con este permiso podrán crear y editar tipos de a…" at bounding box center [90, 80] width 5 height 5
checkbox input "true"
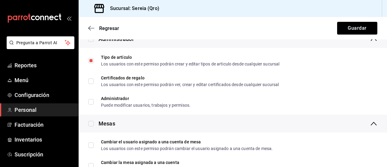
scroll to position [181, 0]
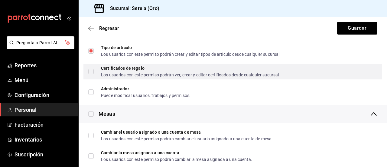
click at [91, 69] on input "Certificados de regalo Los usuarios con este permiso podrán ver, crear y editar…" at bounding box center [90, 71] width 5 height 5
checkbox input "true"
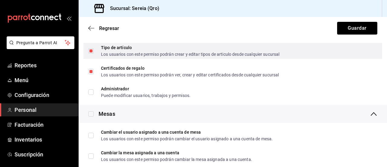
click at [95, 52] on span "Tipo de artículo Los usuarios con este permiso podrán crear y editar tipos de a…" at bounding box center [187, 50] width 186 height 11
click at [94, 52] on input "Tipo de artículo Los usuarios con este permiso podrán crear y editar tipos de a…" at bounding box center [90, 50] width 5 height 5
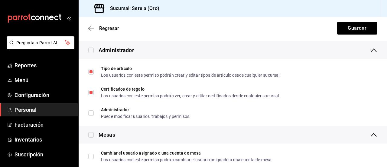
scroll to position [151, 0]
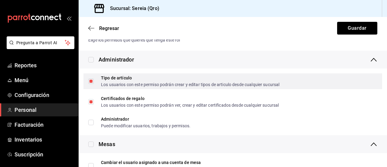
click at [90, 83] on input "Tipo de artículo Los usuarios con este permiso podrán crear y editar tipos de a…" at bounding box center [90, 80] width 5 height 5
checkbox input "false"
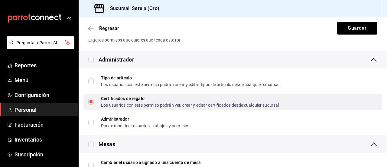
click at [91, 102] on input "Certificados de regalo Los usuarios con este permiso podrán ver, crear y editar…" at bounding box center [90, 101] width 5 height 5
checkbox input "false"
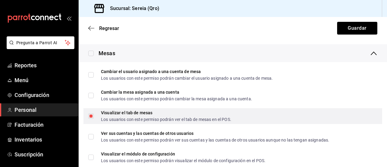
scroll to position [272, 0]
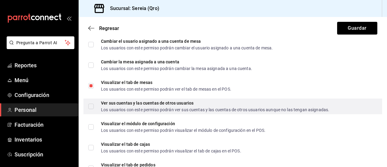
click at [93, 106] on input "Ver sus cuentas y las cuentas de otros usuarios Los usuarios con este permiso p…" at bounding box center [90, 105] width 5 height 5
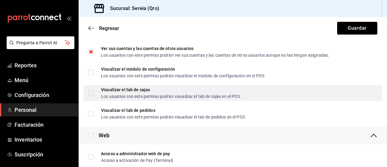
scroll to position [333, 0]
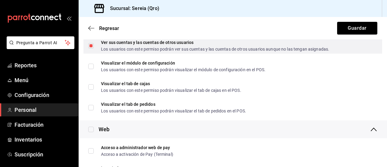
click at [96, 46] on span "Ver sus cuentas y las cuentas de otros usuarios Los usuarios con este permiso p…" at bounding box center [212, 45] width 236 height 11
click at [94, 46] on input "Ver sus cuentas y las cuentas de otros usuarios Los usuarios con este permiso p…" at bounding box center [90, 45] width 5 height 5
click at [93, 46] on input "Ver sus cuentas y las cuentas de otros usuarios Los usuarios con este permiso p…" at bounding box center [90, 45] width 5 height 5
checkbox input "false"
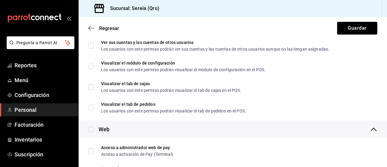
scroll to position [363, 0]
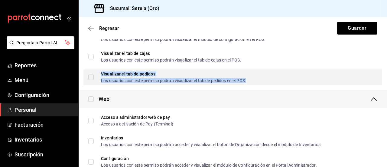
click at [111, 76] on div "Visualizar el tab de pedidos Los usuarios con este permiso podrán visualizar el…" at bounding box center [173, 77] width 145 height 11
checkbox input "true"
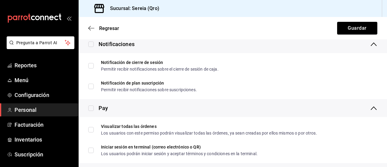
scroll to position [635, 0]
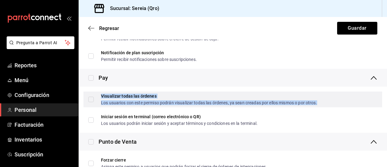
click at [109, 98] on div "Visualizar todas las órdenes Los usuarios con este permiso podrán visualizar to…" at bounding box center [209, 99] width 216 height 11
checkbox input "true"
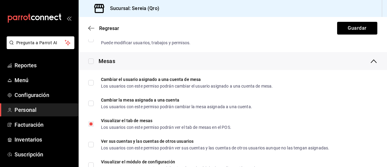
scroll to position [242, 0]
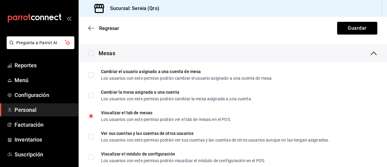
click at [332, 31] on div "Regresar Guardar" at bounding box center [233, 28] width 308 height 22
click at [338, 28] on button "Guardar" at bounding box center [357, 28] width 40 height 13
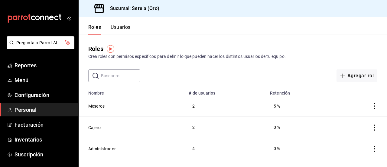
click at [338, 28] on header "Roles Usuarios" at bounding box center [233, 26] width 308 height 18
click at [21, 65] on span "Reportes" at bounding box center [44, 65] width 59 height 8
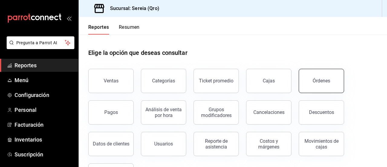
click at [312, 81] on button "Órdenes" at bounding box center [321, 81] width 45 height 24
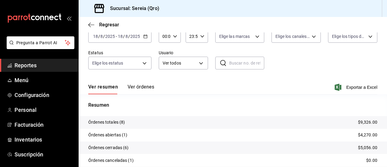
scroll to position [60, 0]
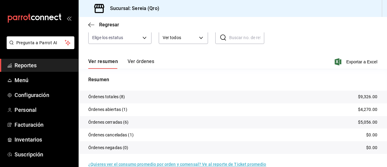
click at [265, 106] on tr "Órdenes abiertas (1) $4,270.00" at bounding box center [233, 109] width 308 height 13
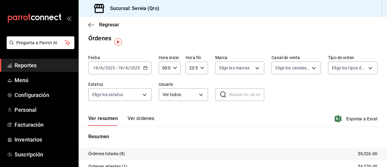
scroll to position [0, 0]
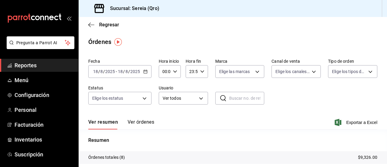
click at [139, 124] on button "Ver órdenes" at bounding box center [141, 124] width 27 height 10
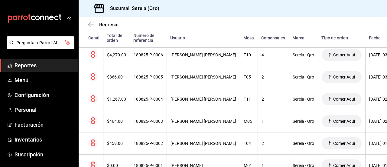
scroll to position [151, 0]
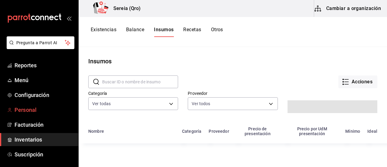
click at [36, 106] on span "Personal" at bounding box center [44, 110] width 59 height 8
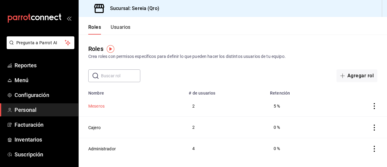
click at [93, 106] on button "Meseros" at bounding box center [96, 106] width 16 height 6
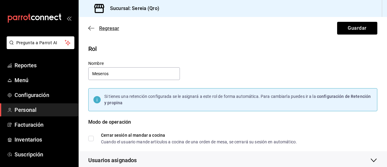
click at [90, 28] on icon "button" at bounding box center [91, 27] width 6 height 5
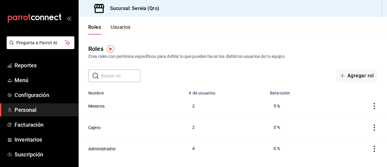
click at [118, 31] on button "Usuarios" at bounding box center [121, 29] width 20 height 10
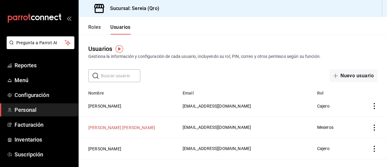
click at [104, 128] on button "Oscar Alfredo Resendiz" at bounding box center [121, 127] width 67 height 6
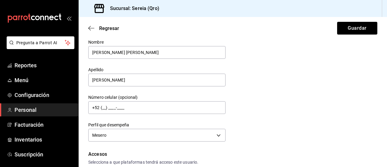
scroll to position [4, 0]
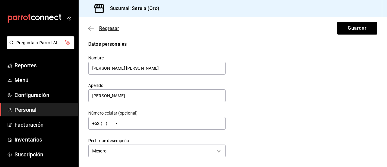
click at [91, 27] on icon "button" at bounding box center [91, 27] width 6 height 5
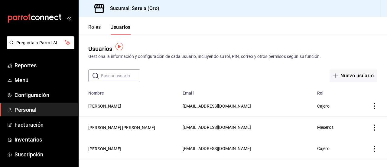
scroll to position [30, 0]
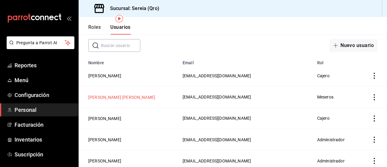
click at [112, 96] on button "Oscar Alfredo Resendiz" at bounding box center [121, 97] width 67 height 6
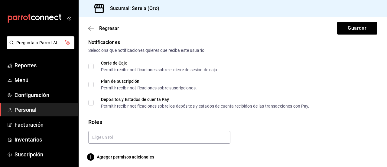
scroll to position [316, 0]
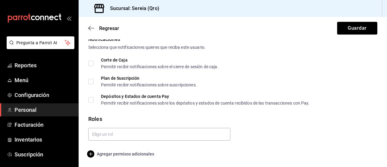
click at [90, 153] on icon "button" at bounding box center [90, 153] width 7 height 7
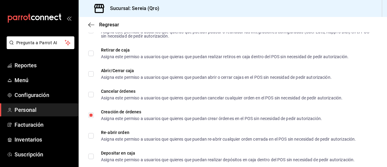
scroll to position [588, 0]
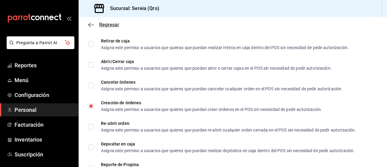
click at [89, 22] on icon "button" at bounding box center [91, 24] width 6 height 5
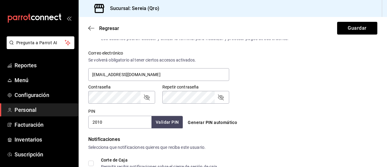
scroll to position [217, 0]
